Goal: Task Accomplishment & Management: Complete application form

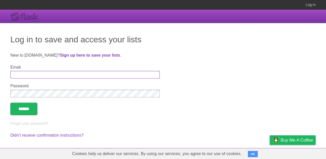
click at [35, 76] on input "Email" at bounding box center [85, 75] width 150 height 8
click at [20, 110] on input "******" at bounding box center [23, 109] width 27 height 12
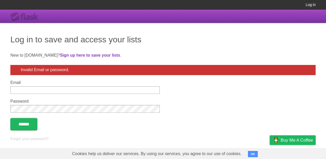
click at [312, 5] on link "Log in" at bounding box center [311, 4] width 10 height 9
